Goal: Entertainment & Leisure: Consume media (video, audio)

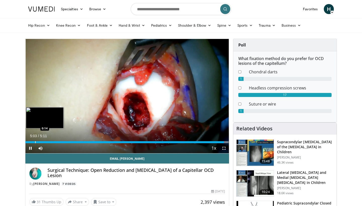
click at [35, 141] on div "Progress Bar" at bounding box center [35, 142] width 1 height 2
